Goal: Task Accomplishment & Management: Manage account settings

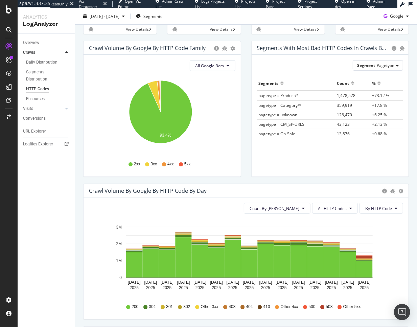
scroll to position [98, 0]
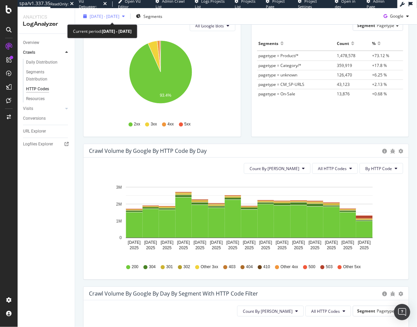
click at [119, 17] on span "2025 Sep. 3rd - Sep. 17th" at bounding box center [105, 16] width 30 height 6
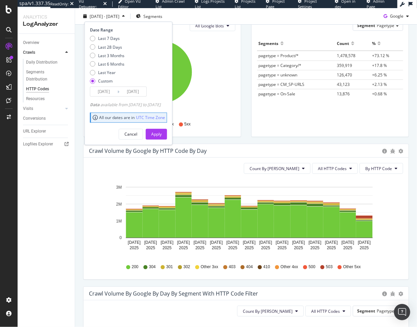
click at [139, 97] on div "Date Range Last 7 Days Last 28 Days Last 3 Months Last 6 Months Last Year Custo…" at bounding box center [128, 83] width 88 height 123
click at [140, 93] on input "2025/09/17" at bounding box center [132, 91] width 27 height 9
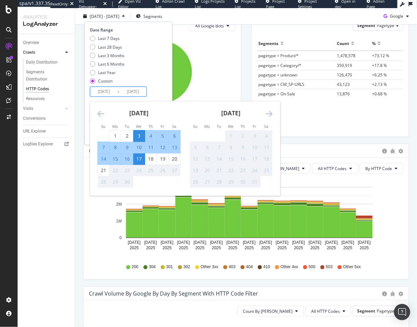
drag, startPoint x: 103, startPoint y: 169, endPoint x: 107, endPoint y: 167, distance: 4.9
click at [104, 169] on div "21" at bounding box center [103, 170] width 11 height 7
type input "2025/09/21"
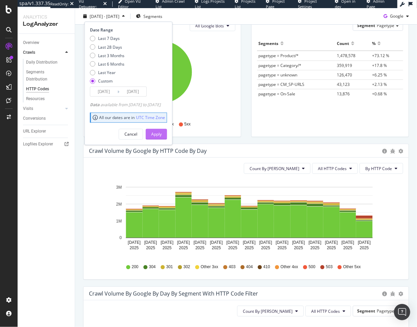
click at [167, 132] on button "Apply" at bounding box center [156, 133] width 21 height 11
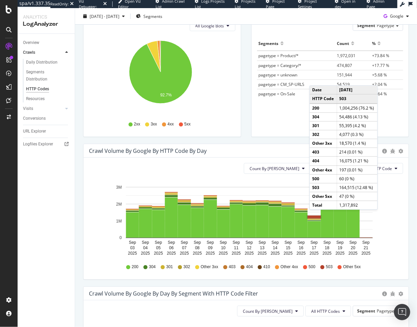
click at [316, 217] on rect "A chart." at bounding box center [314, 217] width 13 height 2
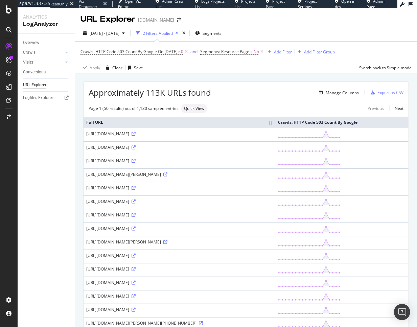
click at [272, 204] on div "https://www.selfridges.com/AE/en/cat/christian-louboutin-out-line-spikes-70-lea…" at bounding box center [179, 201] width 186 height 6
click at [131, 190] on icon at bounding box center [133, 188] width 4 height 4
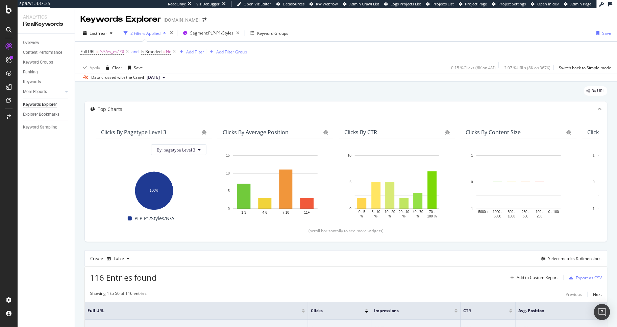
scroll to position [543, 0]
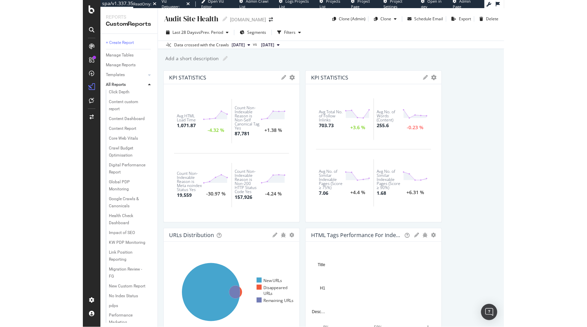
scroll to position [14, 0]
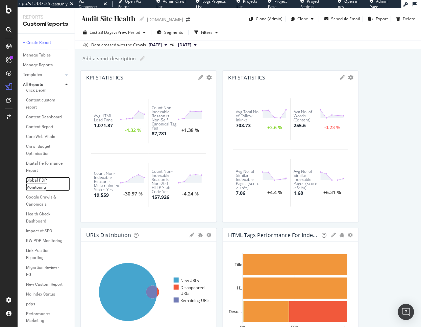
click at [46, 191] on div "Global PDP Monitoring" at bounding box center [45, 184] width 38 height 14
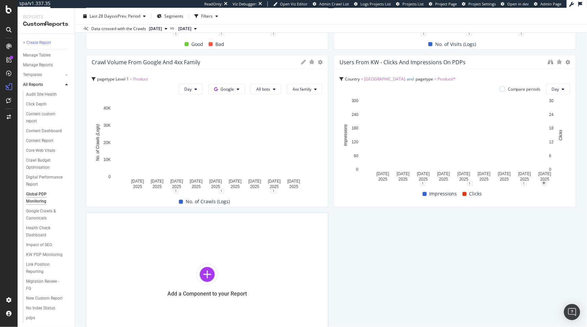
scroll to position [280, 0]
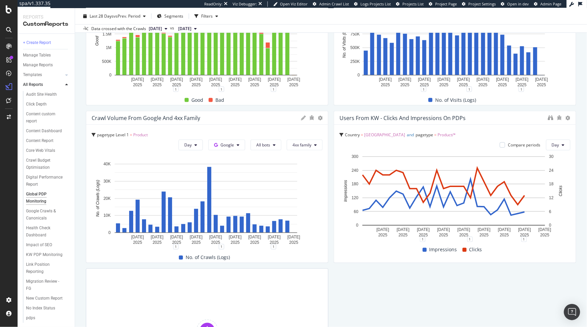
click at [421, 120] on div at bounding box center [567, 118] width 5 height 7
click at [421, 116] on icon at bounding box center [567, 118] width 5 height 5
click at [421, 119] on span "Delete" at bounding box center [548, 118] width 13 height 6
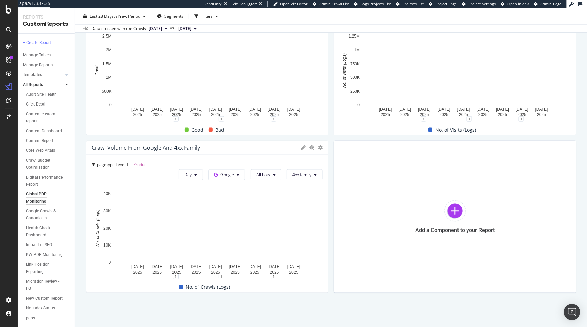
scroll to position [0, 0]
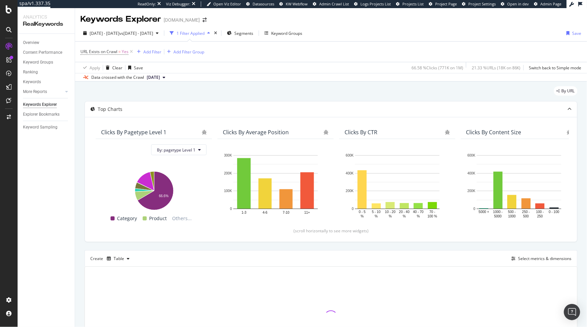
click at [387, 85] on div "By URL Top Charts Clicks By pagetype Level 1 By: pagetype Level 1 Hold CMD (⌘) …" at bounding box center [331, 236] width 512 height 310
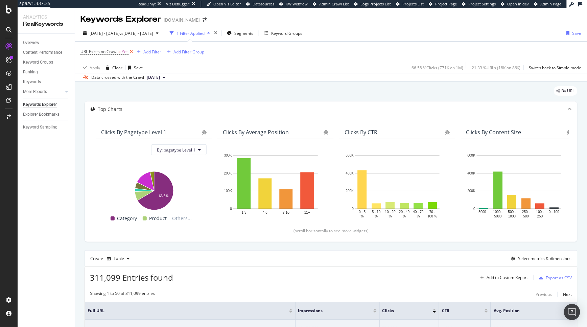
click at [129, 51] on icon at bounding box center [131, 51] width 6 height 7
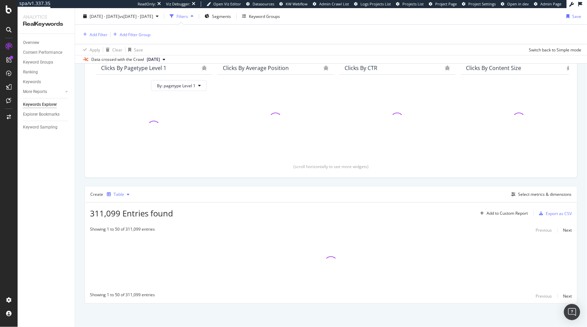
click at [114, 195] on div "Table" at bounding box center [119, 194] width 10 height 4
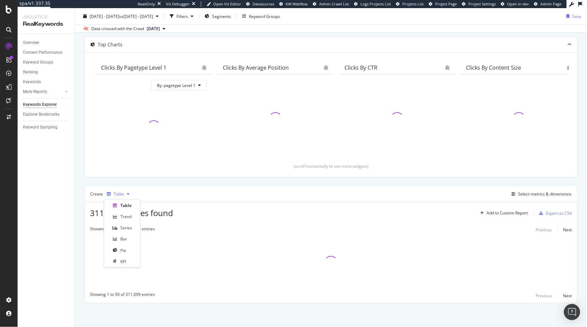
scroll to position [32, 0]
click at [121, 215] on div "Trend" at bounding box center [125, 217] width 11 height 6
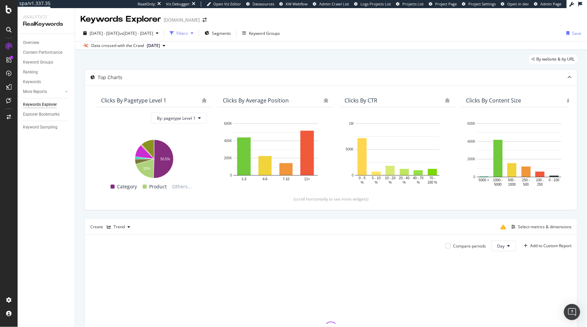
click at [188, 33] on div "Filters" at bounding box center [181, 33] width 11 height 6
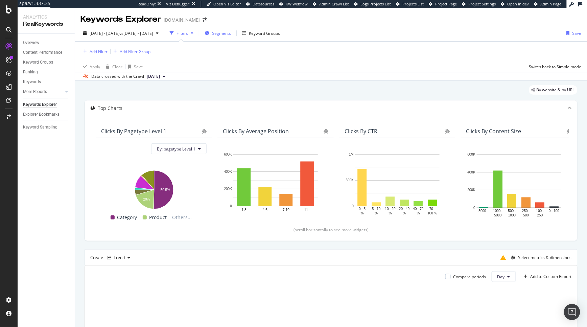
click at [231, 32] on span "Segments" at bounding box center [221, 33] width 19 height 6
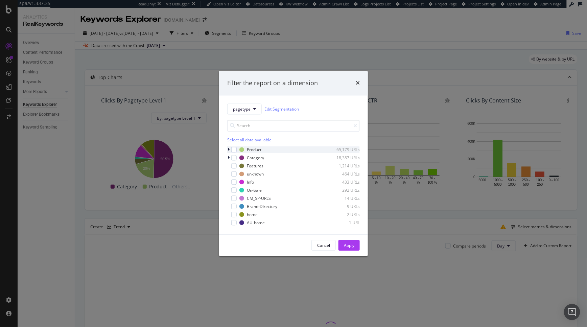
click at [229, 149] on icon "modal" at bounding box center [228, 150] width 2 height 4
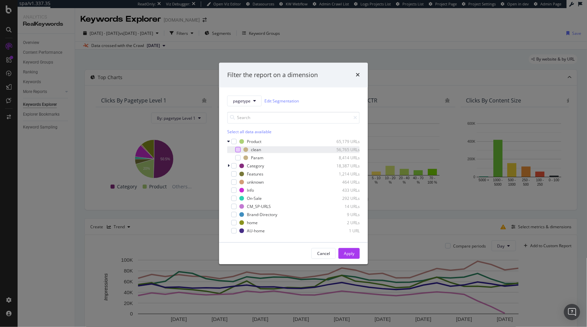
click at [239, 149] on div "modal" at bounding box center [237, 149] width 5 height 5
click at [354, 253] on div "Apply" at bounding box center [349, 253] width 10 height 6
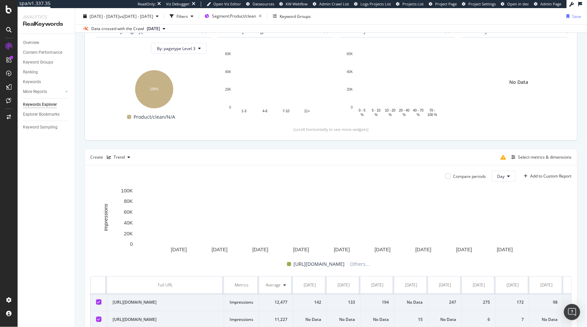
scroll to position [76, 0]
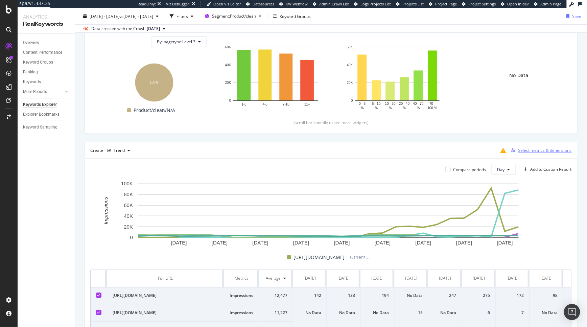
click at [528, 151] on div "Select metrics & dimensions" at bounding box center [544, 150] width 53 height 6
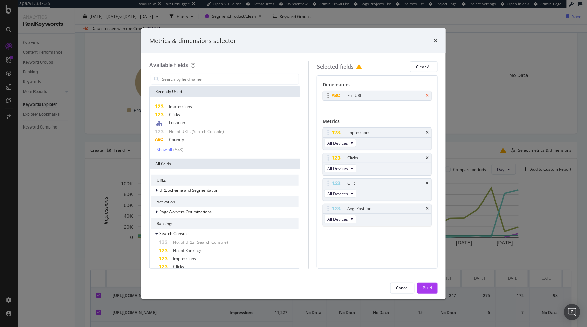
click at [426, 97] on icon "times" at bounding box center [426, 96] width 3 height 4
drag, startPoint x: 336, startPoint y: 157, endPoint x: 336, endPoint y: 133, distance: 24.3
click at [336, 131] on body "spa/v1.337.35 ReadOnly: Viz Debugger: Open Viz Editor Datasources KW Webflow Ad…" at bounding box center [293, 163] width 587 height 327
click at [428, 180] on icon "times" at bounding box center [426, 181] width 3 height 4
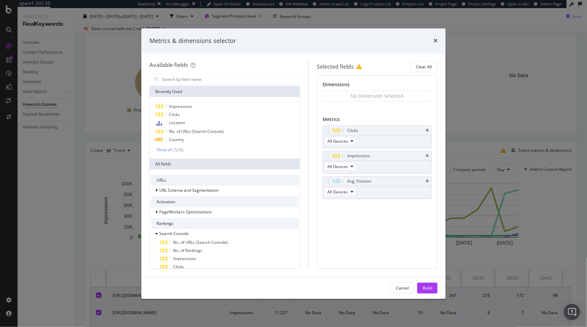
click at [428, 180] on icon "times" at bounding box center [426, 181] width 3 height 4
click at [430, 285] on div "Build" at bounding box center [426, 288] width 9 height 6
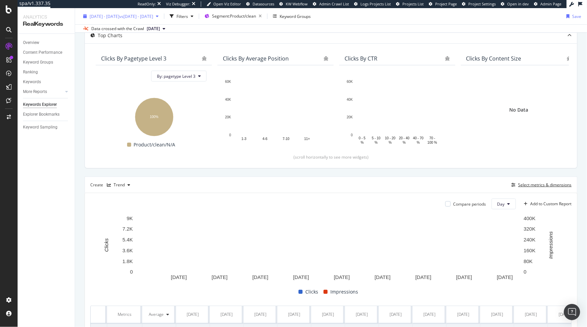
scroll to position [34, 0]
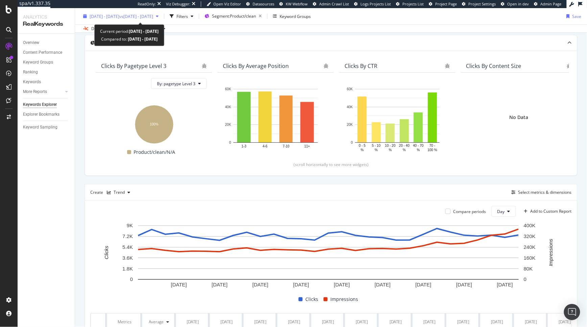
click at [153, 13] on span "vs 2024 Sep. 26th - Oct. 25th" at bounding box center [136, 16] width 34 height 6
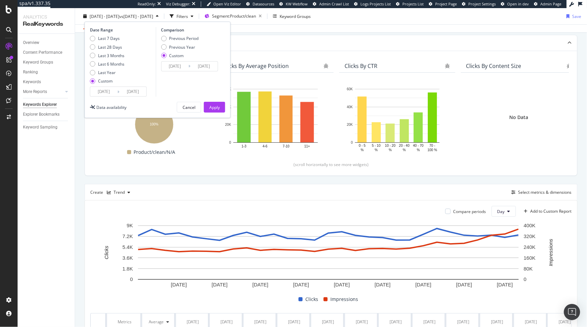
click at [118, 42] on div "Last 7 Days Last 28 Days Last 3 Months Last 6 Months Last Year Custom" at bounding box center [107, 60] width 34 height 51
click at [114, 50] on div "Last 7 Days Last 28 Days Last 3 Months Last 6 Months Last Year Custom" at bounding box center [107, 60] width 34 height 51
click at [115, 48] on div "Last 28 Days" at bounding box center [110, 47] width 24 height 6
type input "2025/08/22"
type input "2025/09/18"
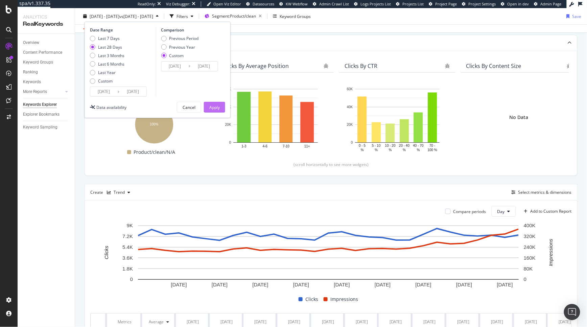
click at [219, 108] on div "Apply" at bounding box center [214, 107] width 10 height 6
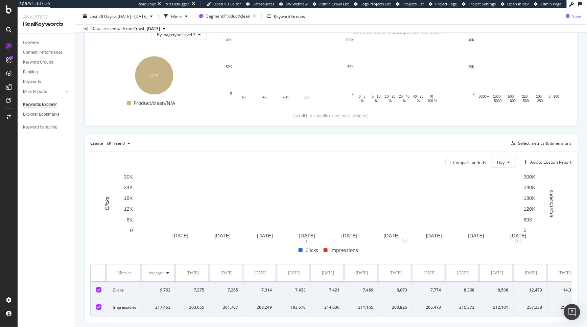
scroll to position [106, 0]
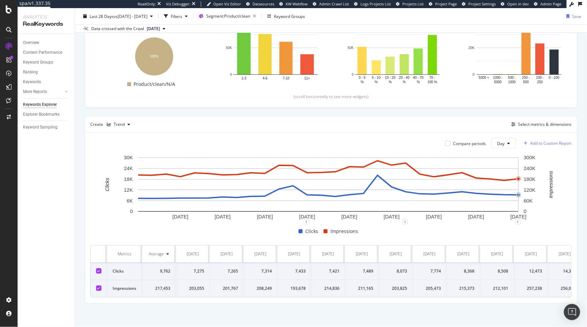
click at [528, 142] on div "Add to Custom Report" at bounding box center [546, 143] width 50 height 10
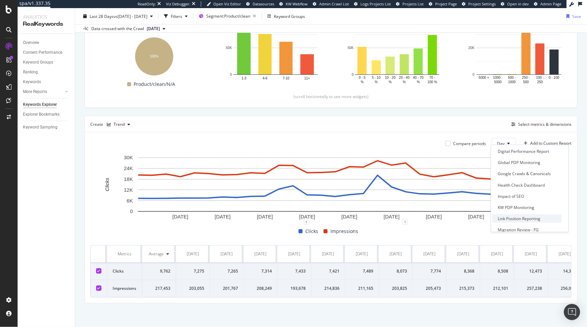
scroll to position [83, 0]
click at [517, 168] on div "Global PDP Monitoring" at bounding box center [519, 170] width 43 height 6
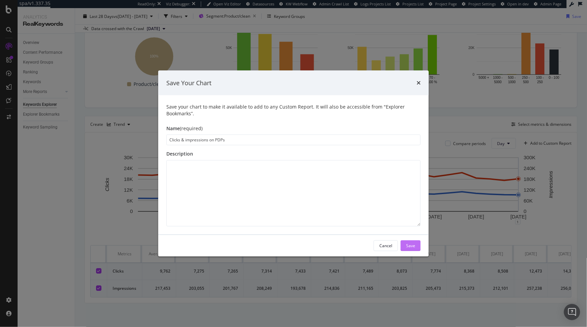
type input "Clicks & impressions on PDPs"
click at [412, 247] on div "Save" at bounding box center [410, 246] width 9 height 6
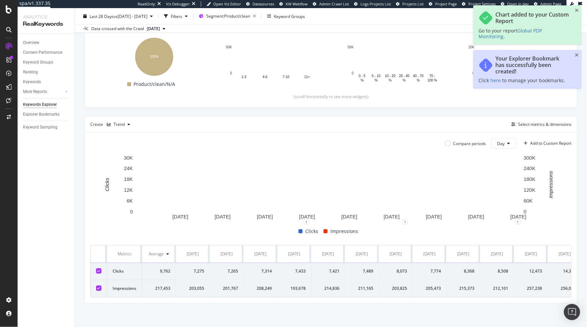
scroll to position [130, 0]
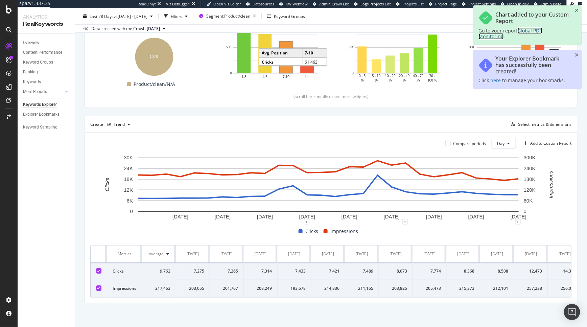
click at [528, 30] on span "Global PDP Monitoring" at bounding box center [511, 33] width 64 height 12
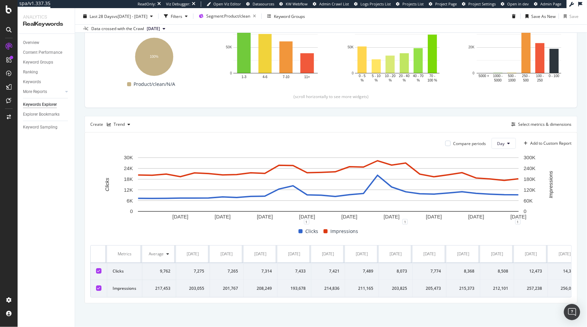
scroll to position [0, 0]
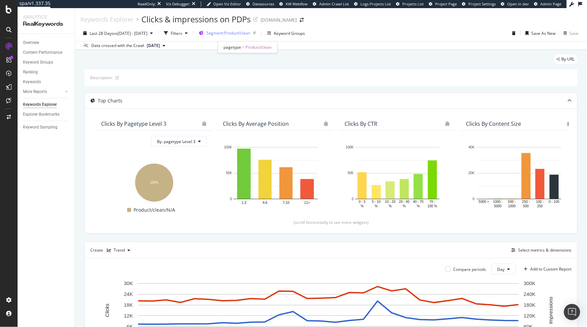
click at [250, 33] on span "Segment: Product/clean" at bounding box center [228, 33] width 44 height 6
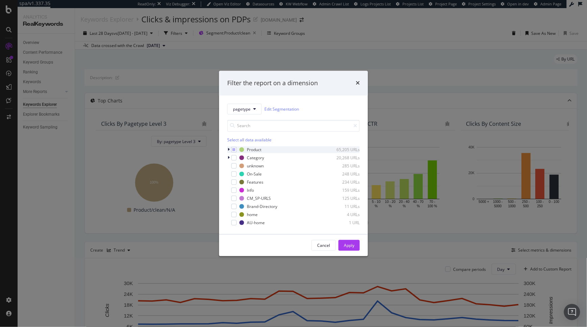
click at [228, 146] on div "modal" at bounding box center [229, 149] width 4 height 7
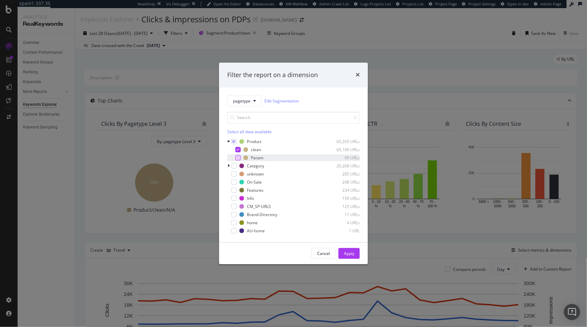
click at [238, 157] on div "modal" at bounding box center [237, 157] width 5 height 5
click at [347, 257] on div "Apply" at bounding box center [349, 253] width 10 height 10
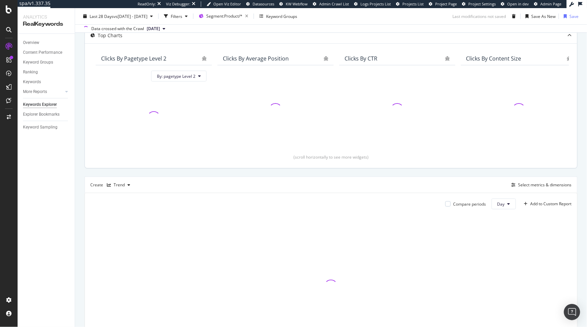
scroll to position [126, 0]
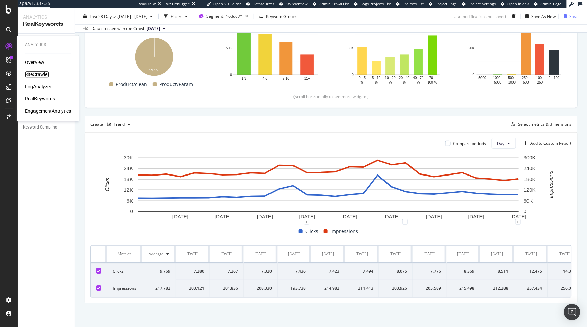
click at [44, 75] on div "SiteCrawler" at bounding box center [37, 74] width 24 height 7
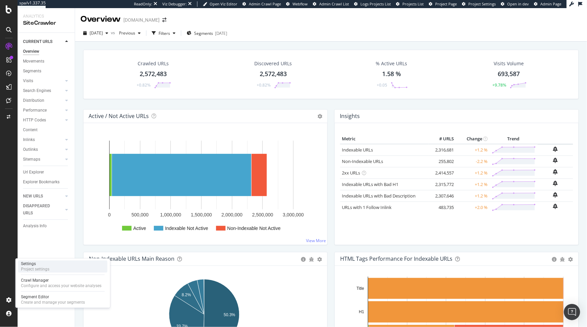
click at [62, 263] on div "Settings Project settings" at bounding box center [62, 266] width 89 height 12
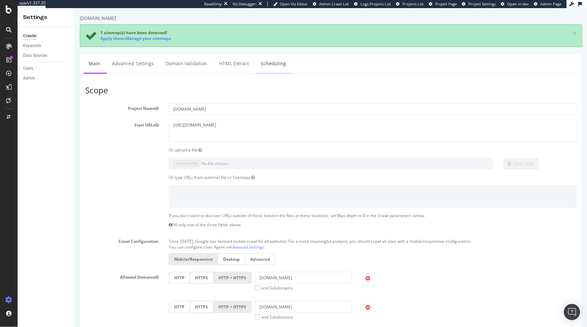
click at [276, 67] on link "Scheduling" at bounding box center [272, 63] width 35 height 19
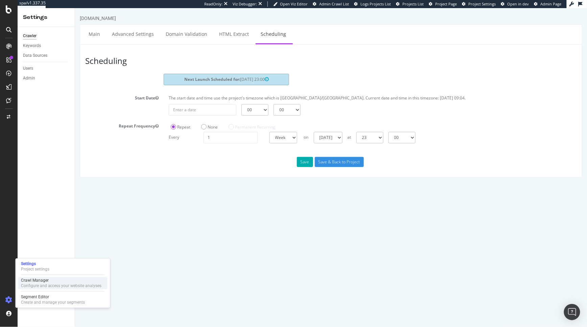
click at [41, 284] on div "Configure and access your website analyses" at bounding box center [61, 285] width 81 height 5
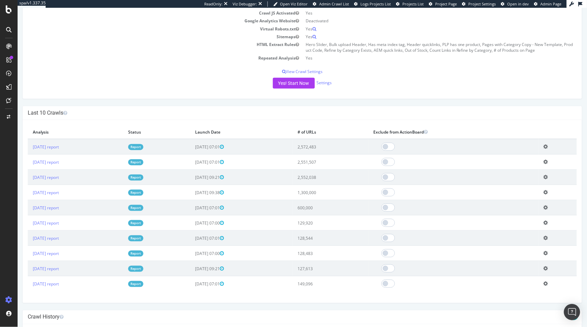
scroll to position [151, 0]
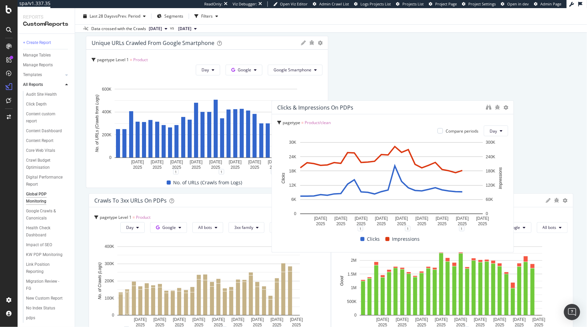
scroll to position [30, 0]
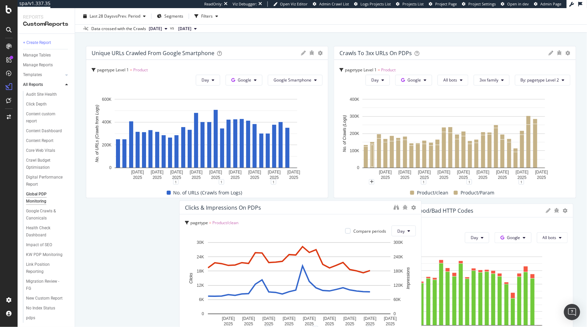
drag, startPoint x: 430, startPoint y: 108, endPoint x: 276, endPoint y: 204, distance: 181.8
click at [276, 204] on div "Clicks & impressions on PDPs" at bounding box center [287, 207] width 205 height 7
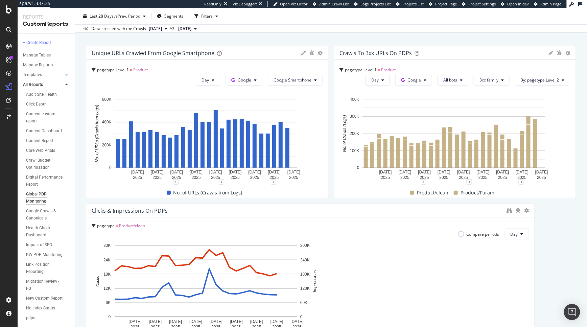
drag, startPoint x: 323, startPoint y: 271, endPoint x: 542, endPoint y: 274, distance: 218.3
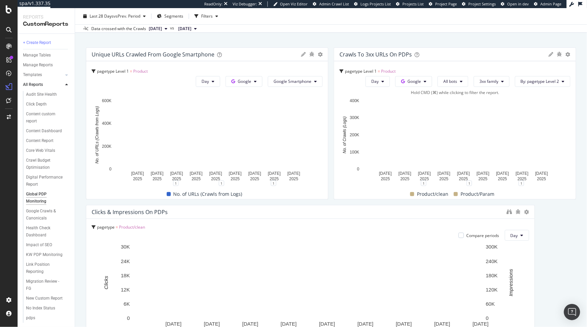
scroll to position [24, 0]
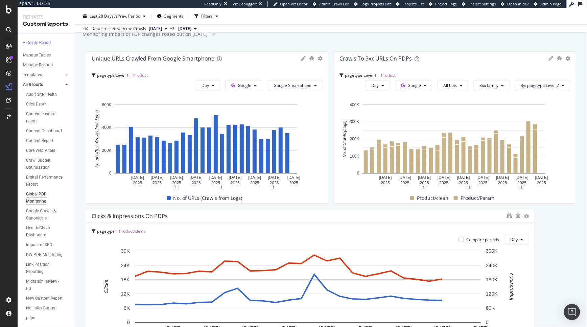
click at [548, 59] on icon at bounding box center [550, 58] width 5 height 5
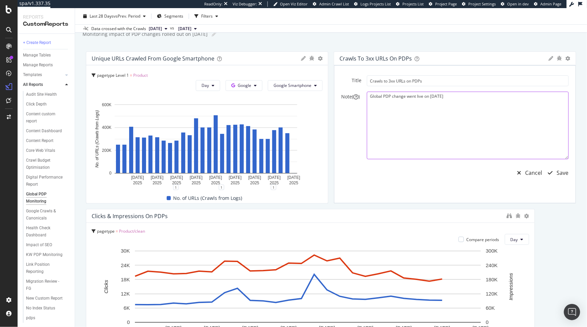
click at [451, 97] on textarea "Global PDP change went live on Sep 18 2025" at bounding box center [468, 126] width 202 height 68
click at [460, 95] on textarea "Global PDP change went live on Sep 18 2025. 3xx are expected to increase" at bounding box center [468, 126] width 202 height 68
type textarea "Global PDP change went live on Sep 18 2025. 3xx to PDPs are expected to increase"
click at [557, 172] on div "Save" at bounding box center [563, 173] width 12 height 8
click at [557, 175] on div "Save" at bounding box center [563, 173] width 12 height 8
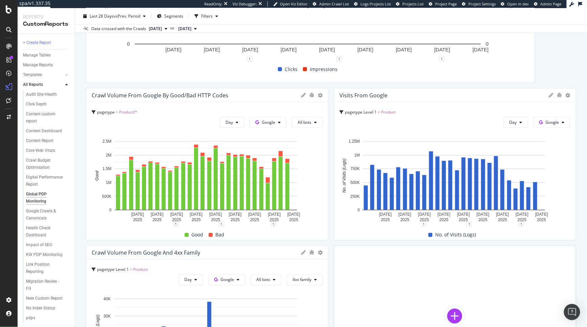
scroll to position [301, 0]
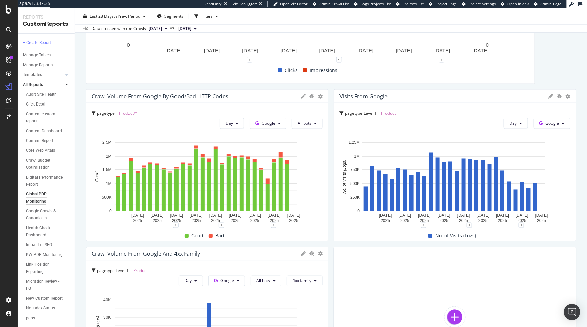
click at [92, 113] on icon at bounding box center [94, 113] width 4 height 4
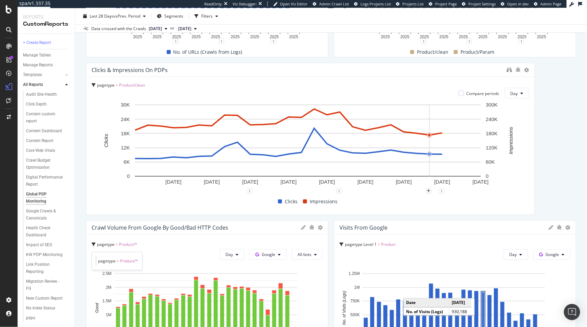
scroll to position [0, 0]
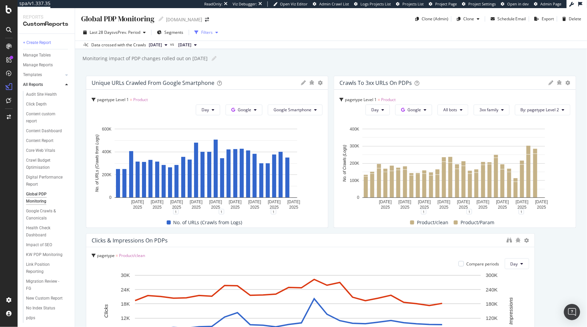
click at [208, 35] on div "Filters" at bounding box center [206, 32] width 29 height 10
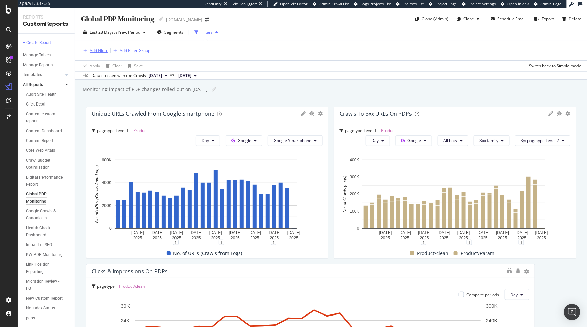
click at [98, 50] on div "Add Filter" at bounding box center [99, 51] width 18 height 6
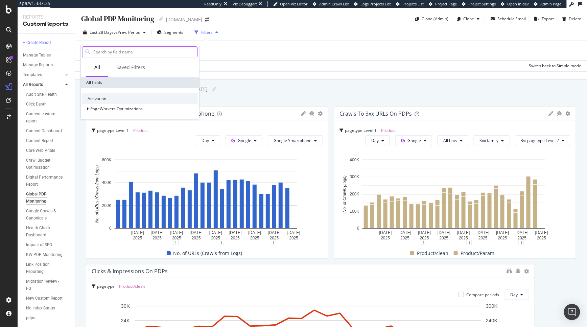
click at [120, 53] on input "text" at bounding box center [145, 52] width 105 height 10
type input "loca"
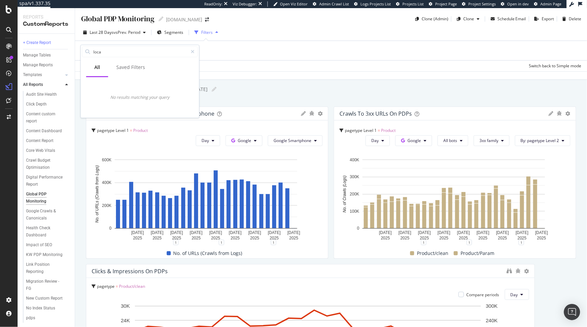
drag, startPoint x: 272, startPoint y: 90, endPoint x: 256, endPoint y: 75, distance: 22.0
click at [272, 90] on div "Monitoring impact of PDP changes rolled out on 18/9/25 Monitoring impact of PDP…" at bounding box center [334, 89] width 505 height 10
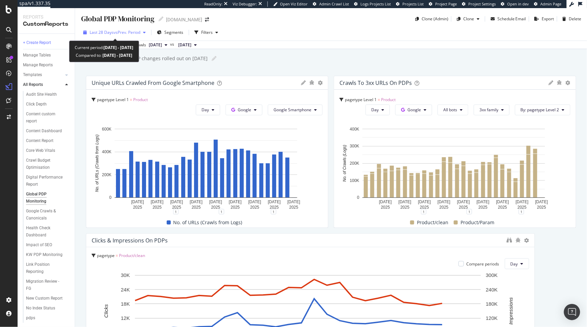
click at [138, 31] on span "vs Prev. Period" at bounding box center [127, 32] width 27 height 6
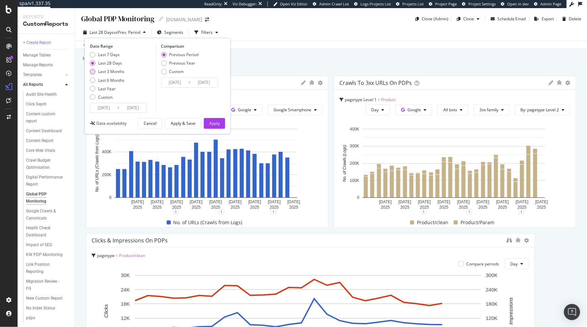
click at [116, 72] on div "Last 3 Months" at bounding box center [111, 72] width 26 height 6
type input "2025/06/22"
type input "2025/03/22"
type input "2025/06/21"
click at [213, 123] on div "Apply" at bounding box center [214, 123] width 10 height 6
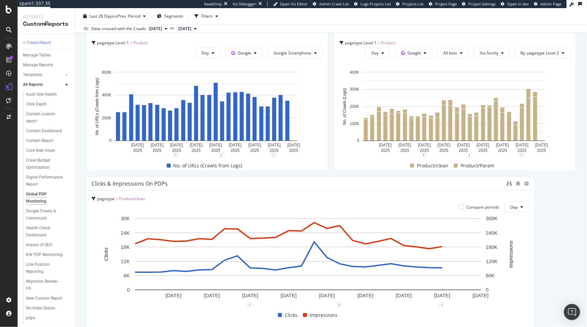
scroll to position [58, 0]
